Goal: Task Accomplishment & Management: Manage account settings

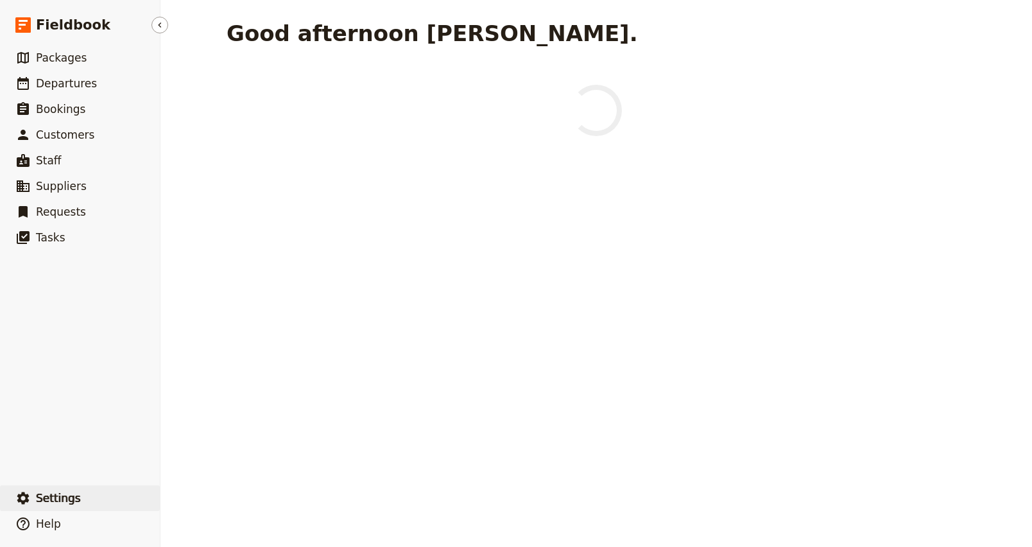
click at [64, 505] on span "Settings" at bounding box center [58, 497] width 45 height 15
drag, startPoint x: 228, startPoint y: 490, endPoint x: 227, endPoint y: 501, distance: 11.0
click at [228, 490] on button "Sign out" at bounding box center [232, 498] width 132 height 18
